Goal: Task Accomplishment & Management: Use online tool/utility

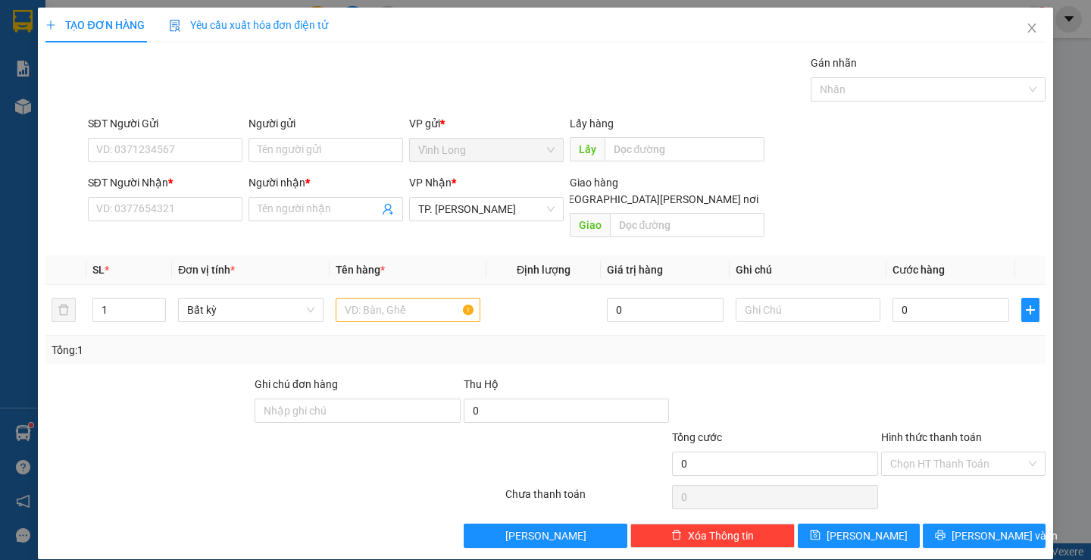
click at [322, 146] on input "Người gửi" at bounding box center [326, 150] width 155 height 24
type input "TRÂM KT"
click at [138, 214] on input "SĐT Người Nhận *" at bounding box center [165, 209] width 155 height 24
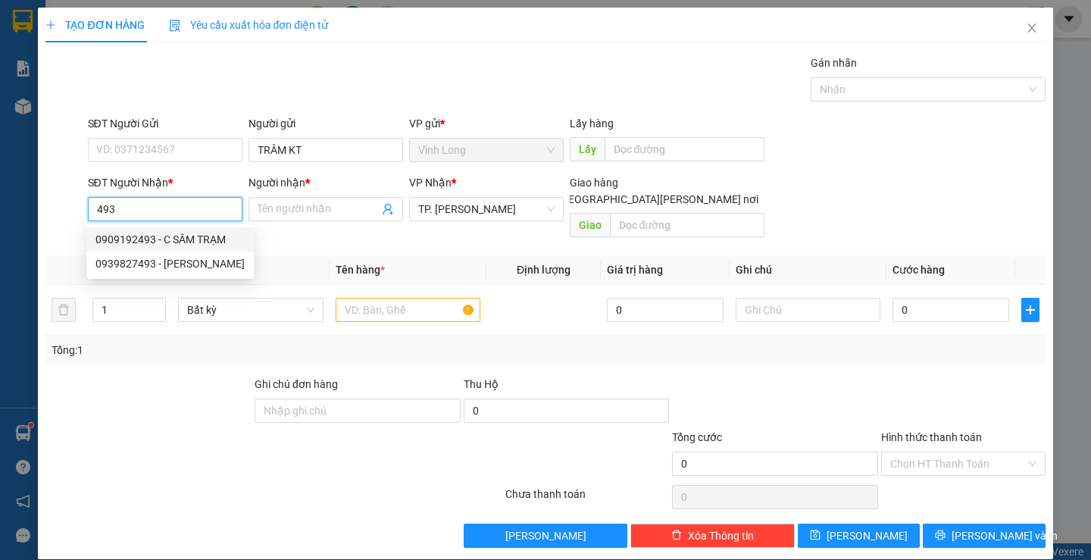
click at [213, 235] on div "0909192493 - C SÂM TRẠM" at bounding box center [169, 239] width 149 height 17
type input "0909192493"
type input "C SÂM TRẠM"
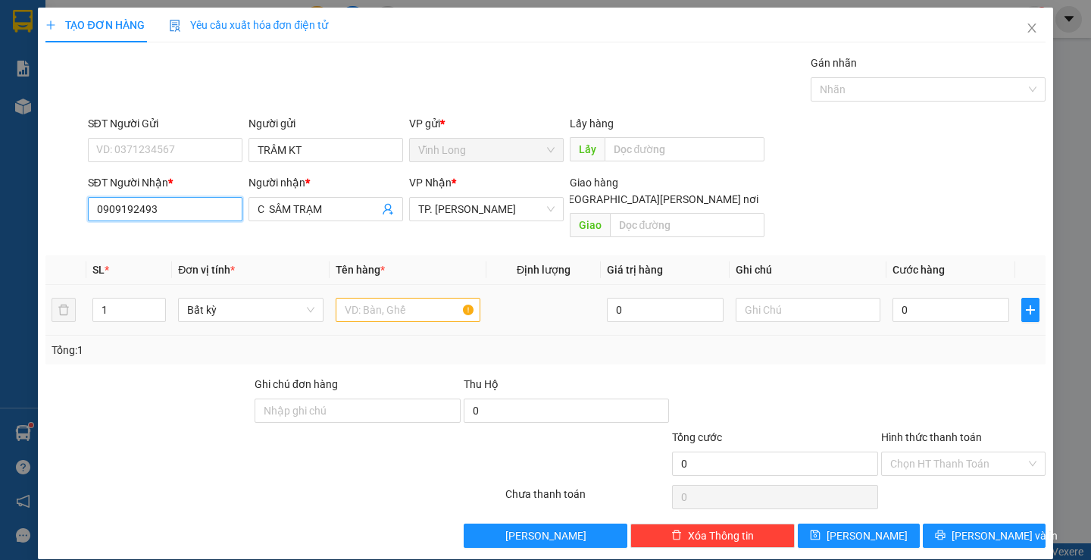
type input "0909192493"
click at [385, 298] on input "text" at bounding box center [408, 310] width 145 height 24
type input "G"
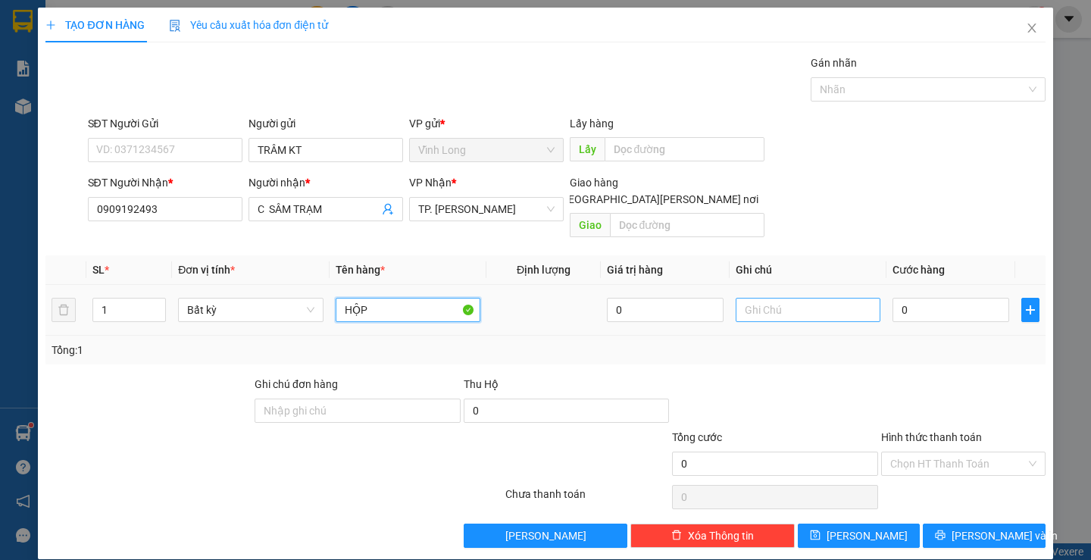
type input "HỘP"
click at [781, 299] on input "text" at bounding box center [808, 310] width 145 height 24
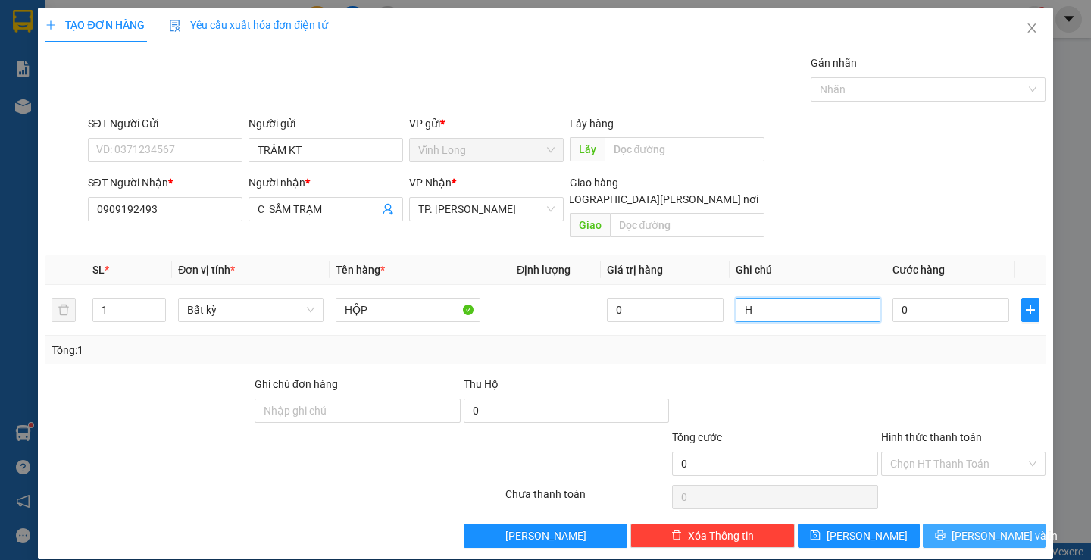
type input "H"
click at [969, 527] on span "[PERSON_NAME] và In" at bounding box center [1005, 535] width 106 height 17
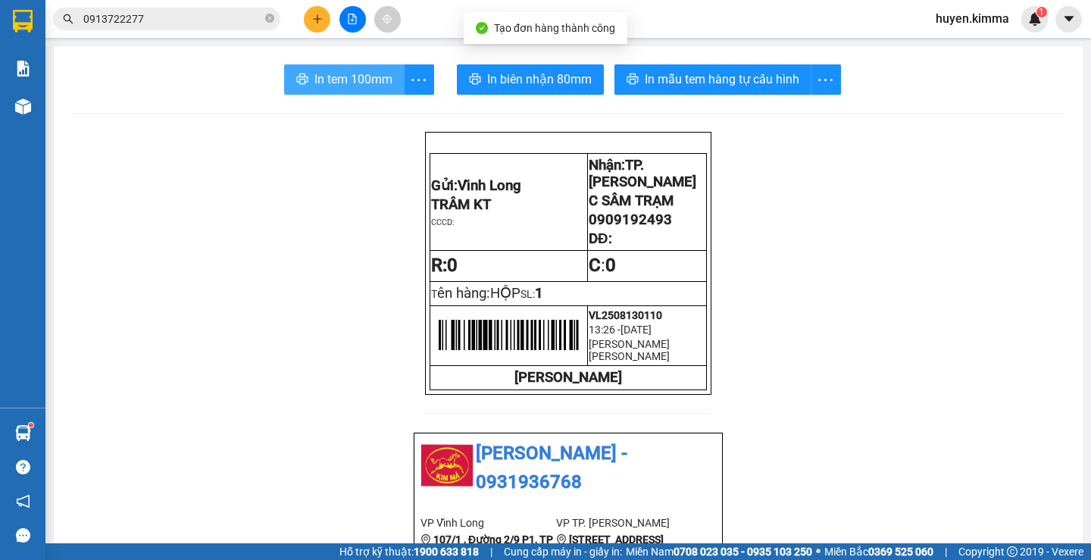
click at [334, 86] on span "In tem 100mm" at bounding box center [354, 79] width 78 height 19
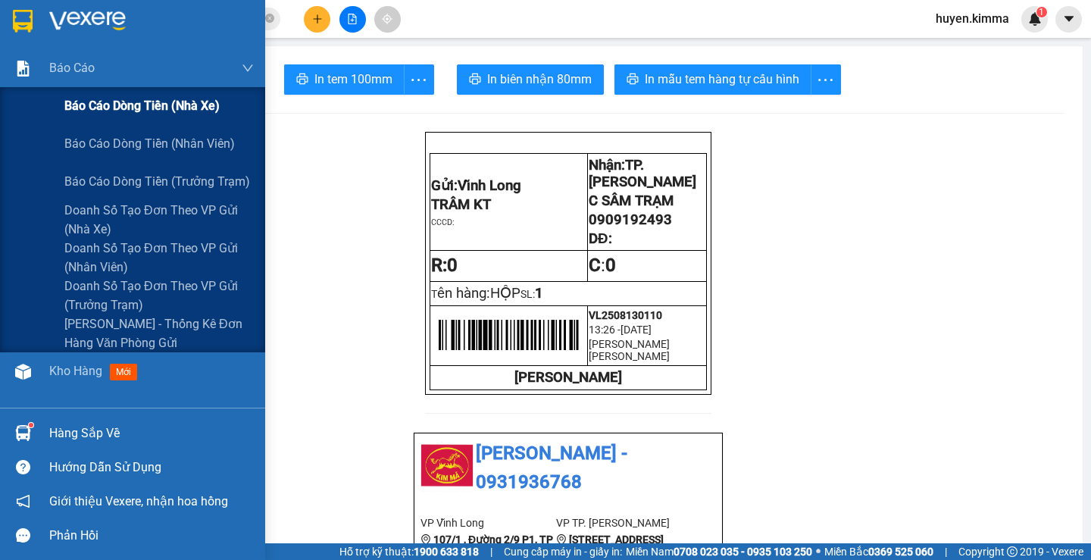
click at [129, 107] on span "Báo cáo dòng tiền (nhà xe)" at bounding box center [141, 105] width 155 height 19
